Goal: Task Accomplishment & Management: Use online tool/utility

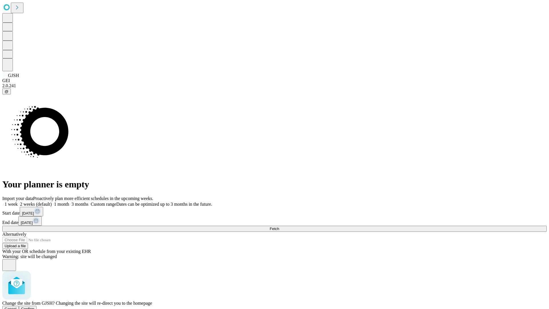
click at [35, 306] on span "Confirm" at bounding box center [27, 308] width 13 height 4
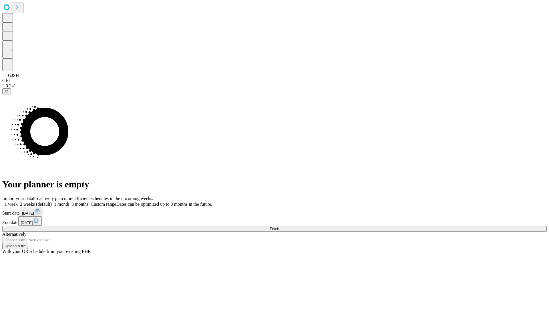
click at [18, 201] on label "1 week" at bounding box center [9, 203] width 15 height 5
click at [279, 226] on span "Fetch" at bounding box center [273, 228] width 9 height 4
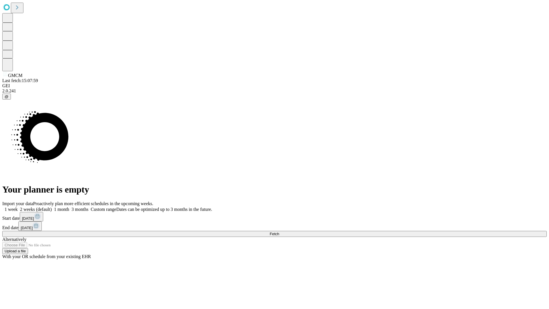
click at [18, 207] on label "1 week" at bounding box center [9, 209] width 15 height 5
click at [279, 231] on span "Fetch" at bounding box center [273, 233] width 9 height 4
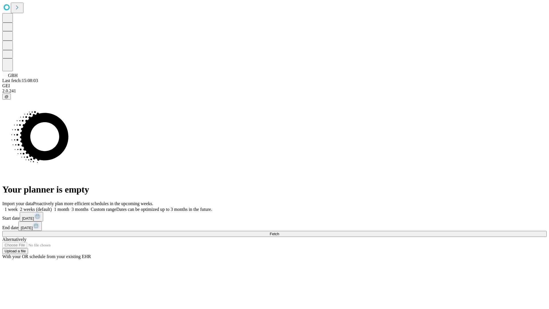
click at [18, 207] on label "1 week" at bounding box center [9, 209] width 15 height 5
click at [279, 231] on span "Fetch" at bounding box center [273, 233] width 9 height 4
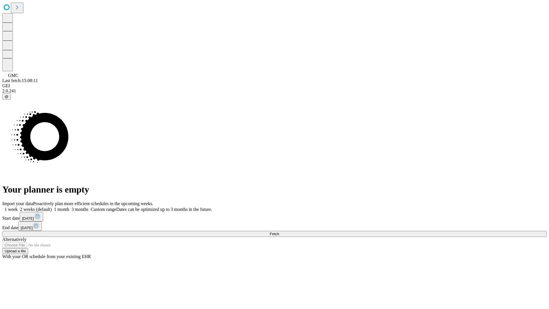
click at [18, 207] on label "1 week" at bounding box center [9, 209] width 15 height 5
click at [279, 231] on span "Fetch" at bounding box center [273, 233] width 9 height 4
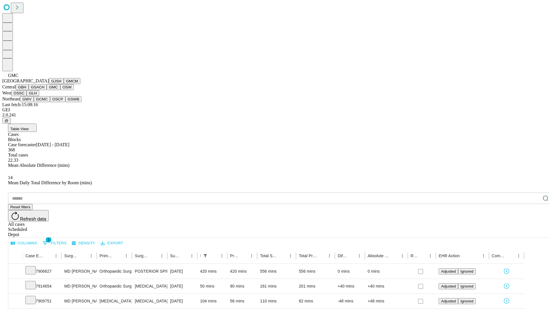
click at [60, 90] on button "OSW" at bounding box center [67, 87] width 14 height 6
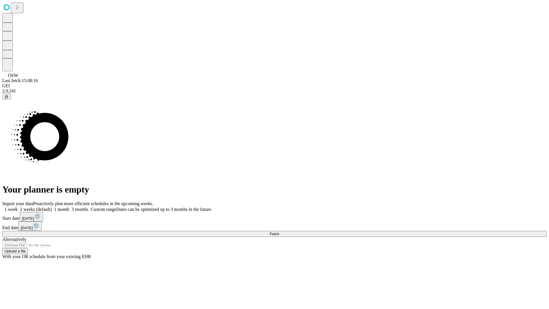
click at [18, 207] on label "1 week" at bounding box center [9, 209] width 15 height 5
click at [279, 231] on span "Fetch" at bounding box center [273, 233] width 9 height 4
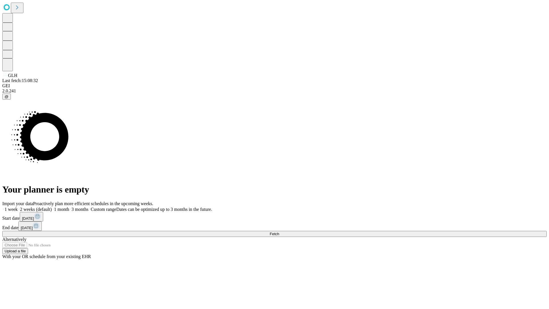
click at [18, 207] on label "1 week" at bounding box center [9, 209] width 15 height 5
click at [279, 231] on span "Fetch" at bounding box center [273, 233] width 9 height 4
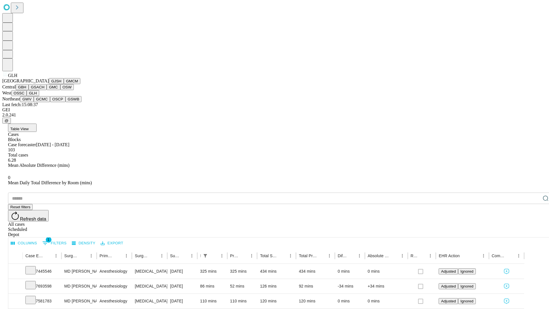
click at [34, 102] on button "GWV" at bounding box center [27, 99] width 14 height 6
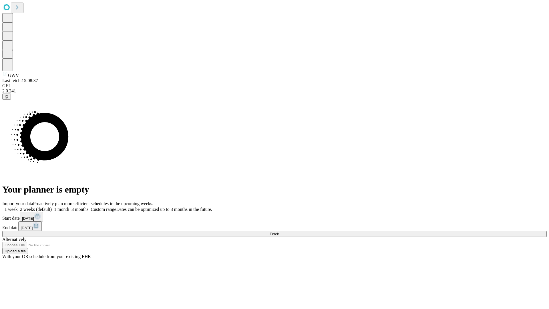
click at [18, 207] on label "1 week" at bounding box center [9, 209] width 15 height 5
click at [279, 231] on span "Fetch" at bounding box center [273, 233] width 9 height 4
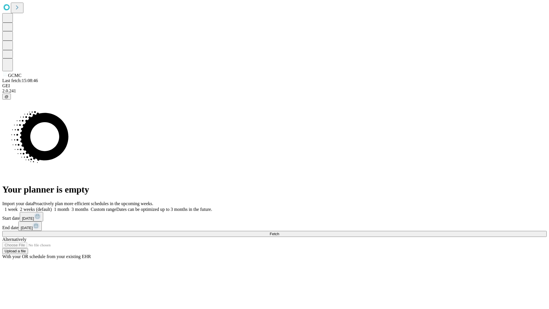
click at [18, 207] on label "1 week" at bounding box center [9, 209] width 15 height 5
click at [279, 231] on span "Fetch" at bounding box center [273, 233] width 9 height 4
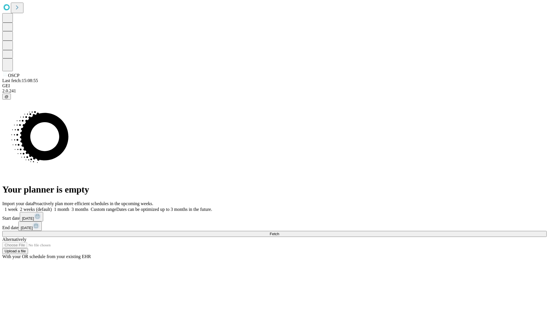
click at [18, 207] on label "1 week" at bounding box center [9, 209] width 15 height 5
click at [279, 231] on span "Fetch" at bounding box center [273, 233] width 9 height 4
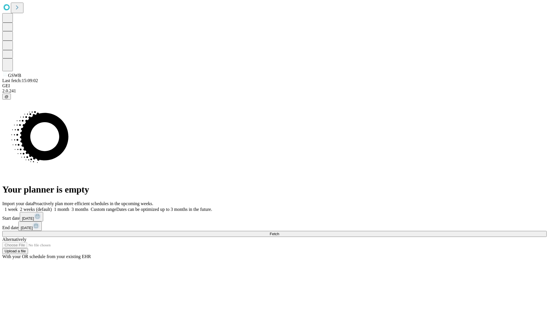
click at [18, 207] on label "1 week" at bounding box center [9, 209] width 15 height 5
click at [279, 231] on span "Fetch" at bounding box center [273, 233] width 9 height 4
